Goal: Navigation & Orientation: Find specific page/section

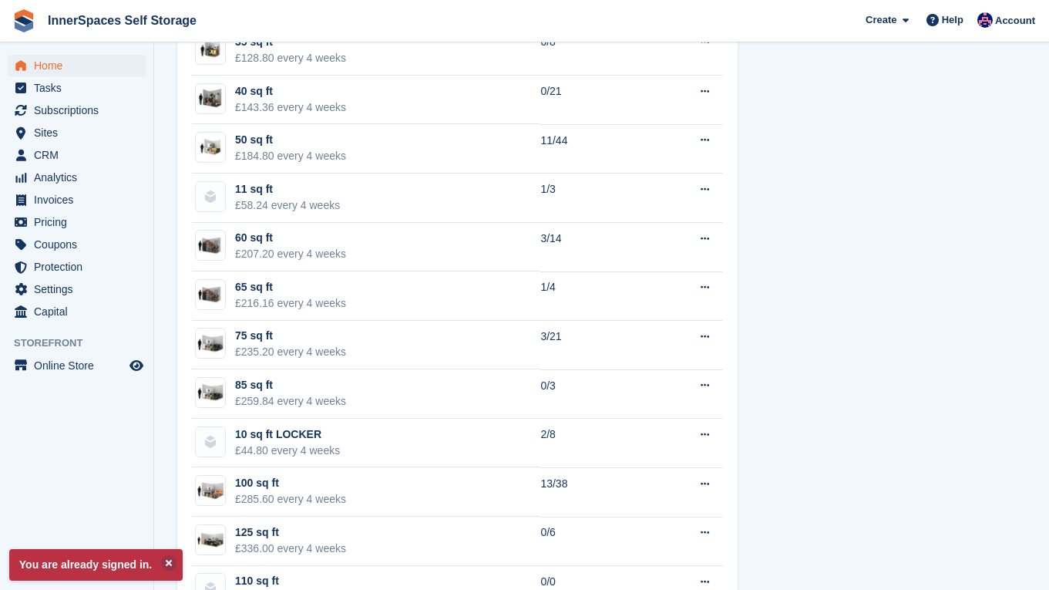
scroll to position [1665, 0]
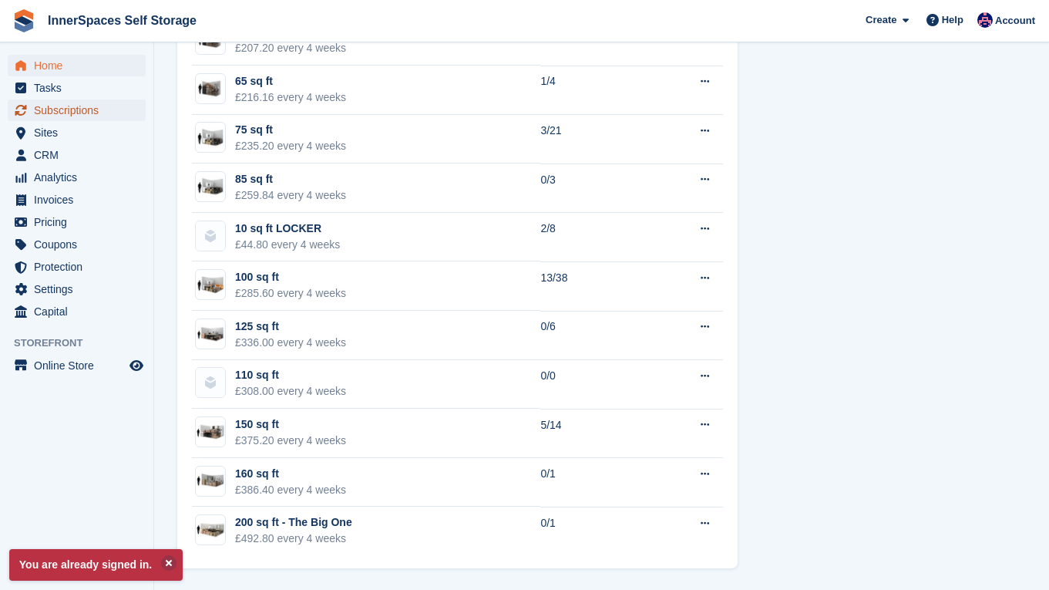
click at [99, 111] on span "Subscriptions" at bounding box center [80, 110] width 93 height 22
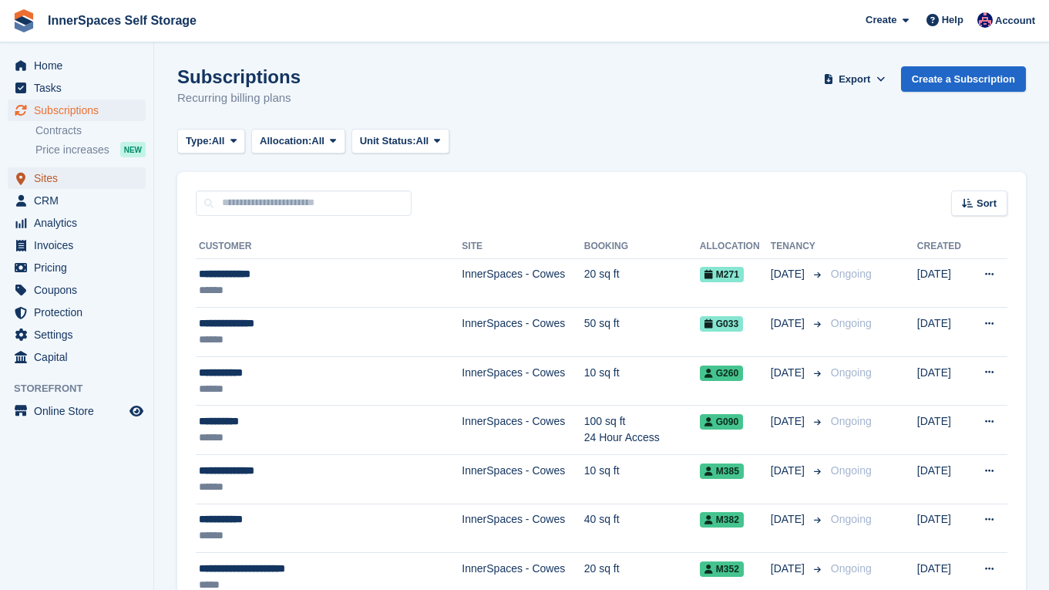
click at [39, 177] on span "Sites" at bounding box center [80, 178] width 93 height 22
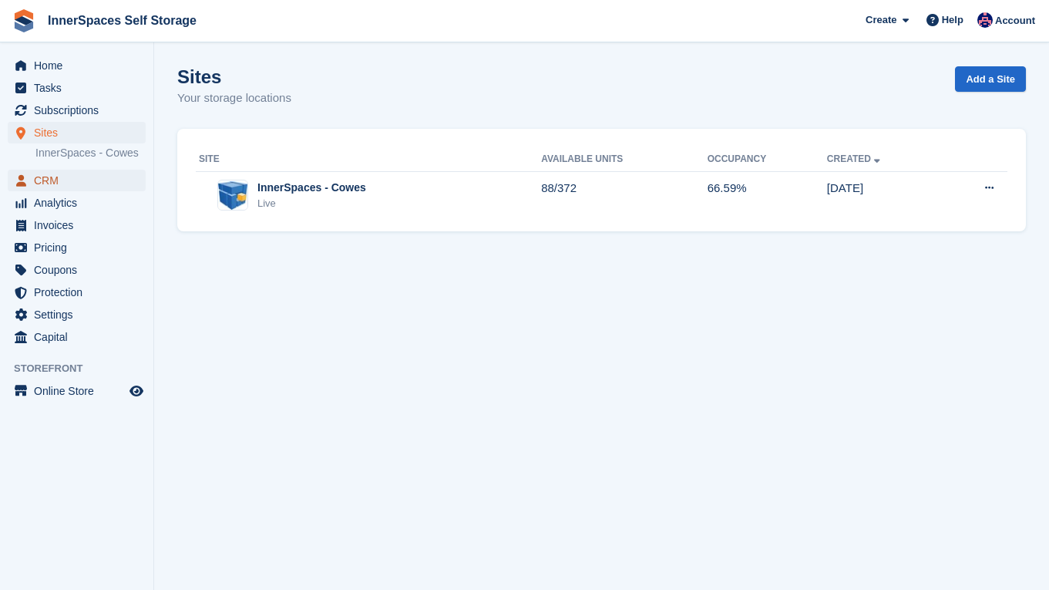
click at [63, 170] on span "CRM" at bounding box center [80, 181] width 93 height 22
